Goal: Navigation & Orientation: Find specific page/section

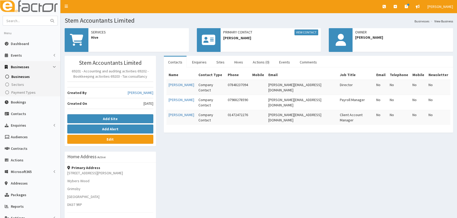
click at [261, 184] on div "Stem Accountants Limited 69201 - Accounting and auditing activities 69202 - Boo…" at bounding box center [259, 177] width 396 height 242
click at [285, 190] on div "Stem Accountants Limited 69201 - Accounting and auditing activities 69202 - Boo…" at bounding box center [259, 177] width 396 height 242
click at [26, 50] on link "Events" at bounding box center [30, 56] width 60 height 12
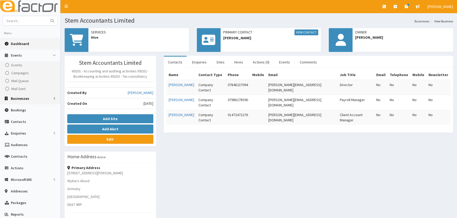
click at [16, 45] on span "Dashboard" at bounding box center [20, 43] width 18 height 5
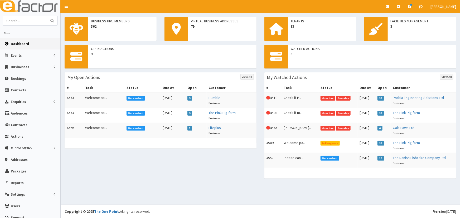
scroll to position [8, 0]
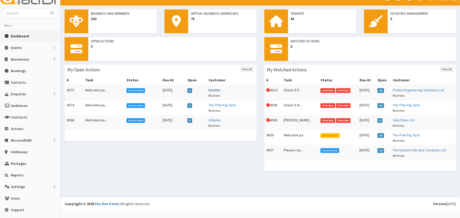
click at [221, 91] on link "Humble" at bounding box center [215, 90] width 12 height 5
click at [23, 38] on link "Dashboard" at bounding box center [30, 36] width 60 height 12
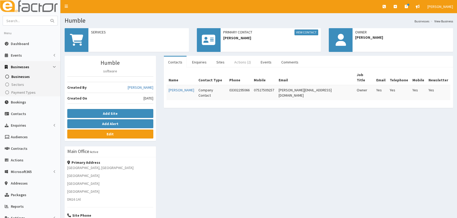
click at [250, 63] on link "Actions (2)" at bounding box center [242, 62] width 25 height 11
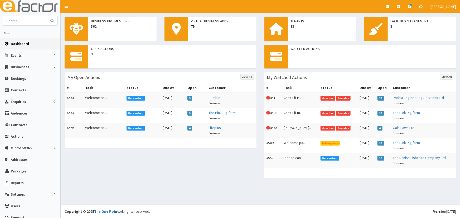
click at [130, 164] on div "Open Actions 3 My Open Actions View All # Task Status Due At Open Customer 4573…" at bounding box center [261, 114] width 400 height 139
click at [194, 158] on div "Open Actions 3 My Open Actions View All # Task Status Due At Open Customer 4573…" at bounding box center [261, 114] width 400 height 139
click at [201, 175] on div "Open Actions 3 My Open Actions View All # Task Status Due At Open Customer 4573…" at bounding box center [261, 114] width 400 height 139
